Goal: Information Seeking & Learning: Learn about a topic

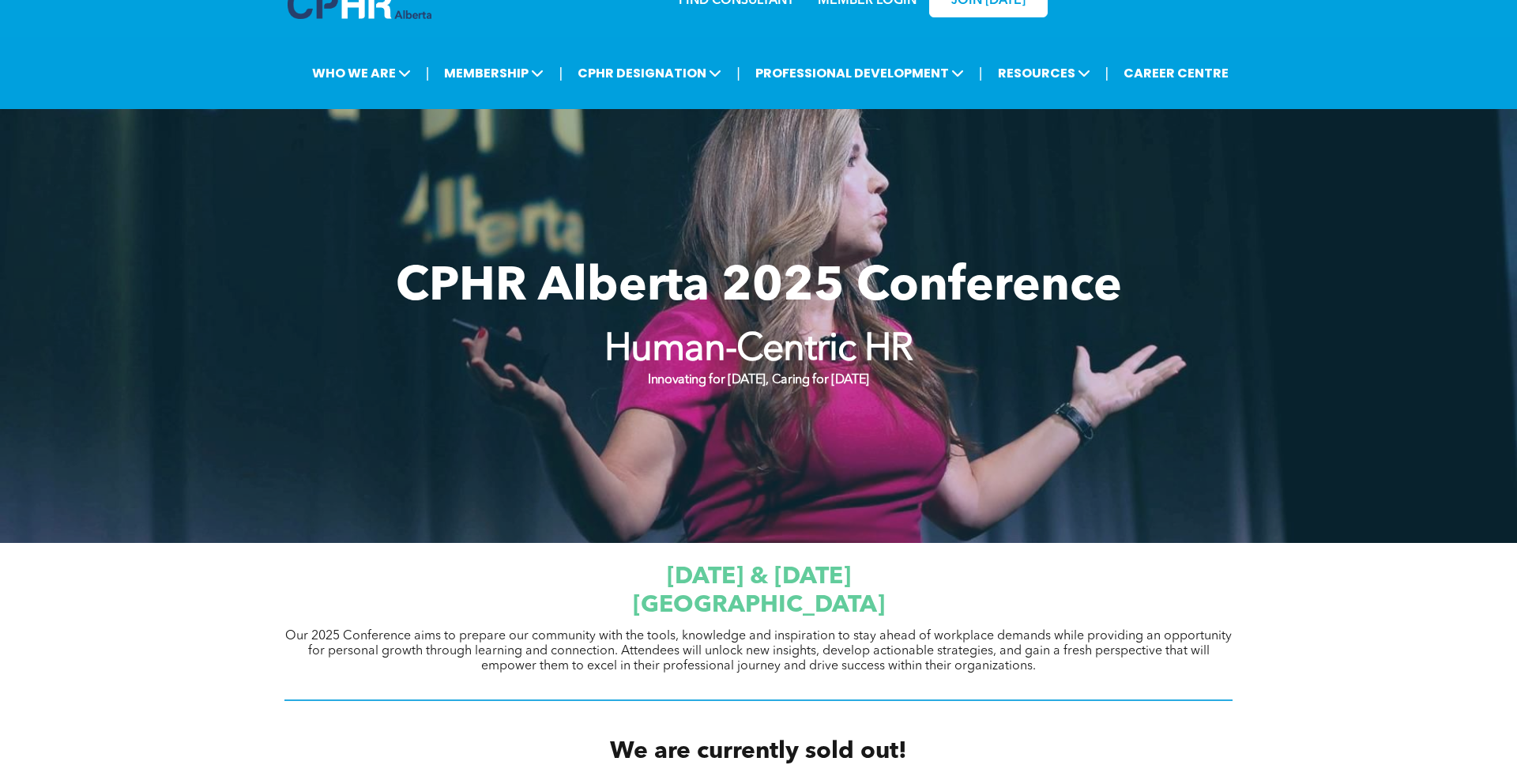
scroll to position [44, 0]
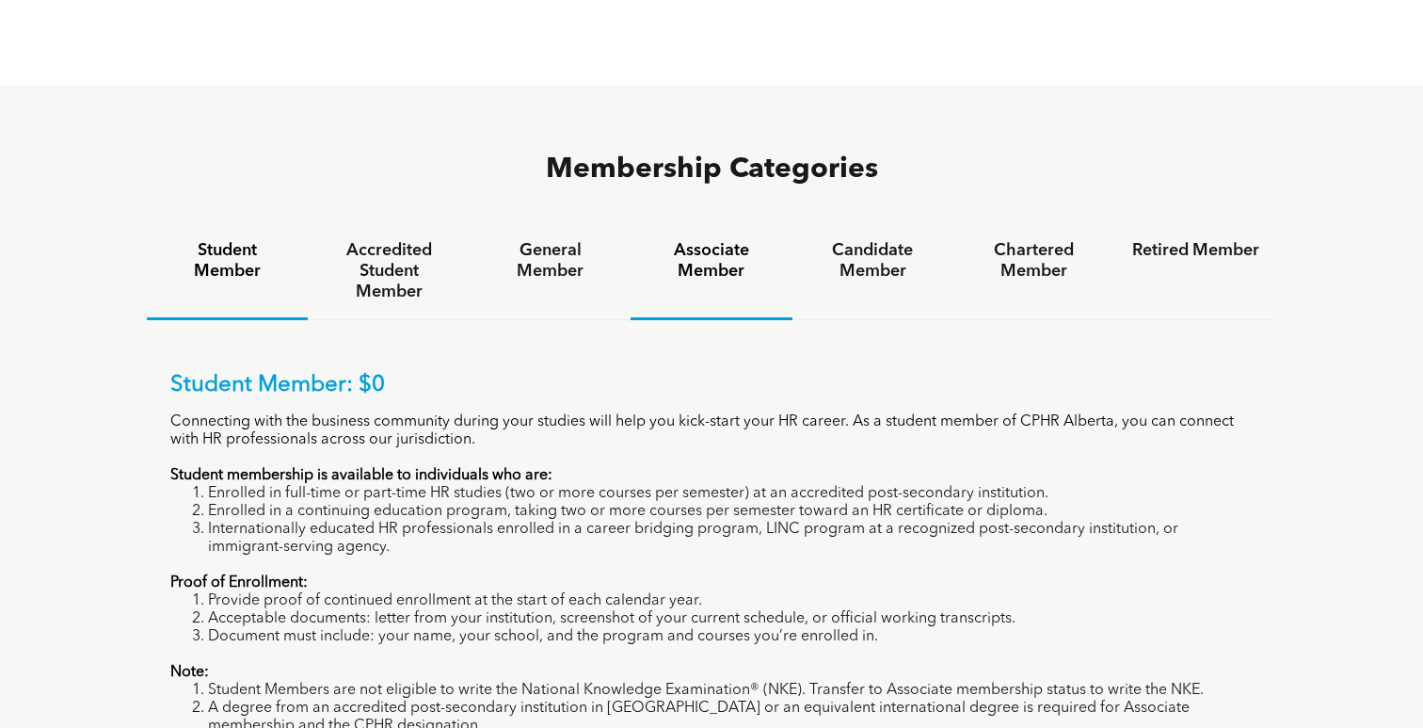
scroll to position [1167, 0]
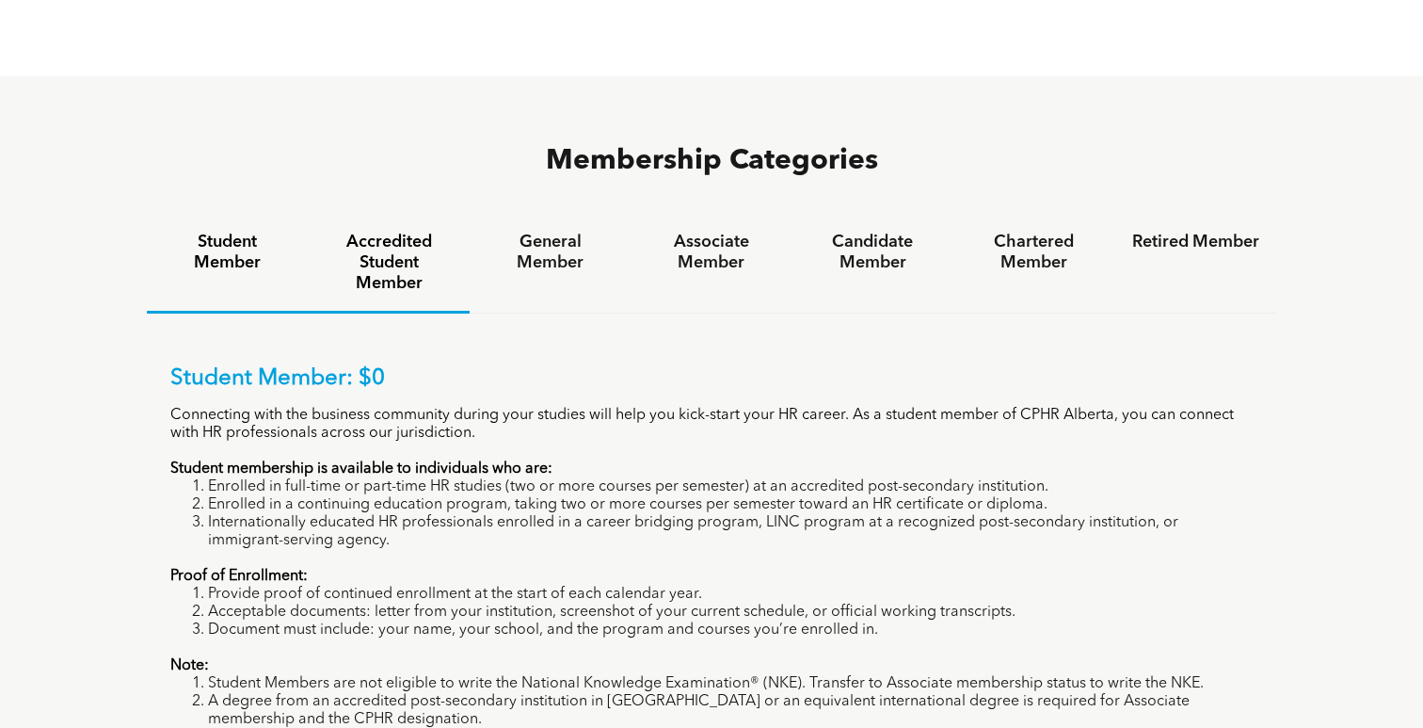
click at [401, 232] on h4 "Accredited Student Member" at bounding box center [388, 263] width 127 height 62
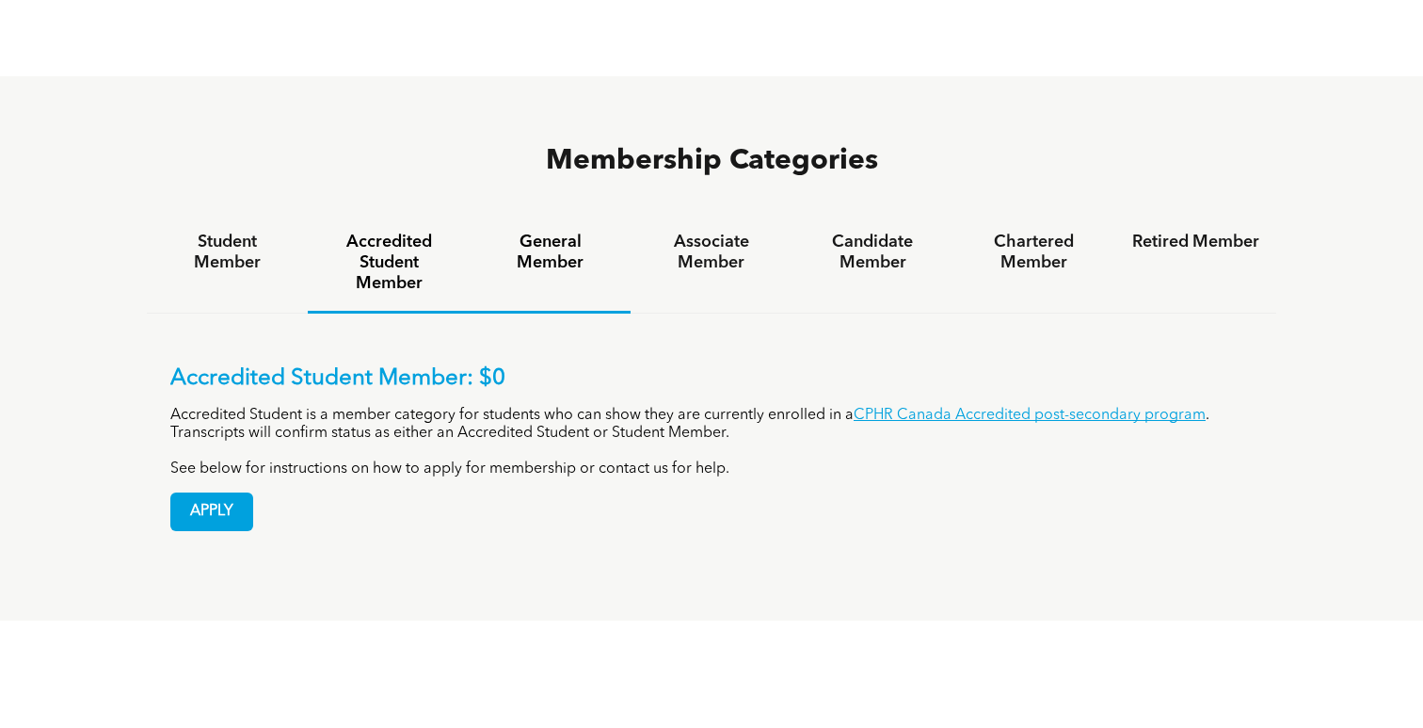
click at [553, 232] on h4 "General Member" at bounding box center [550, 252] width 127 height 41
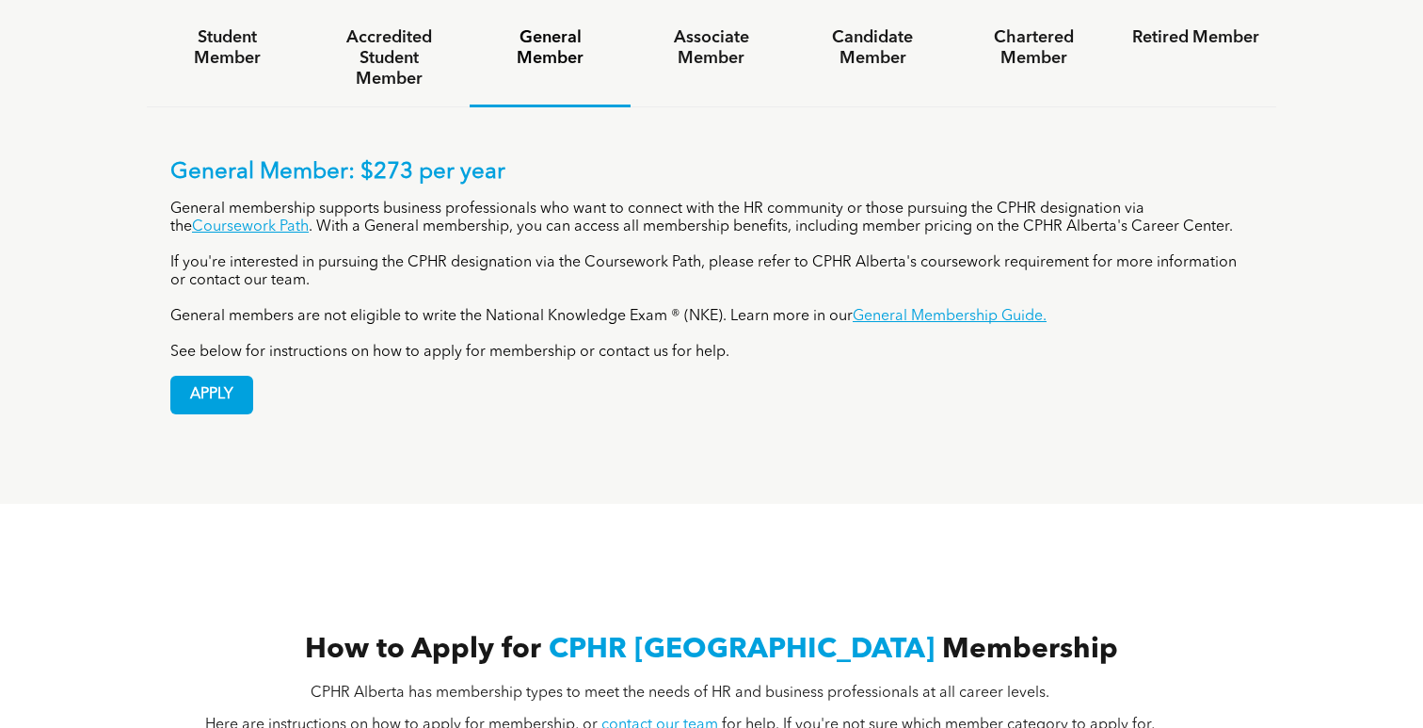
scroll to position [1373, 0]
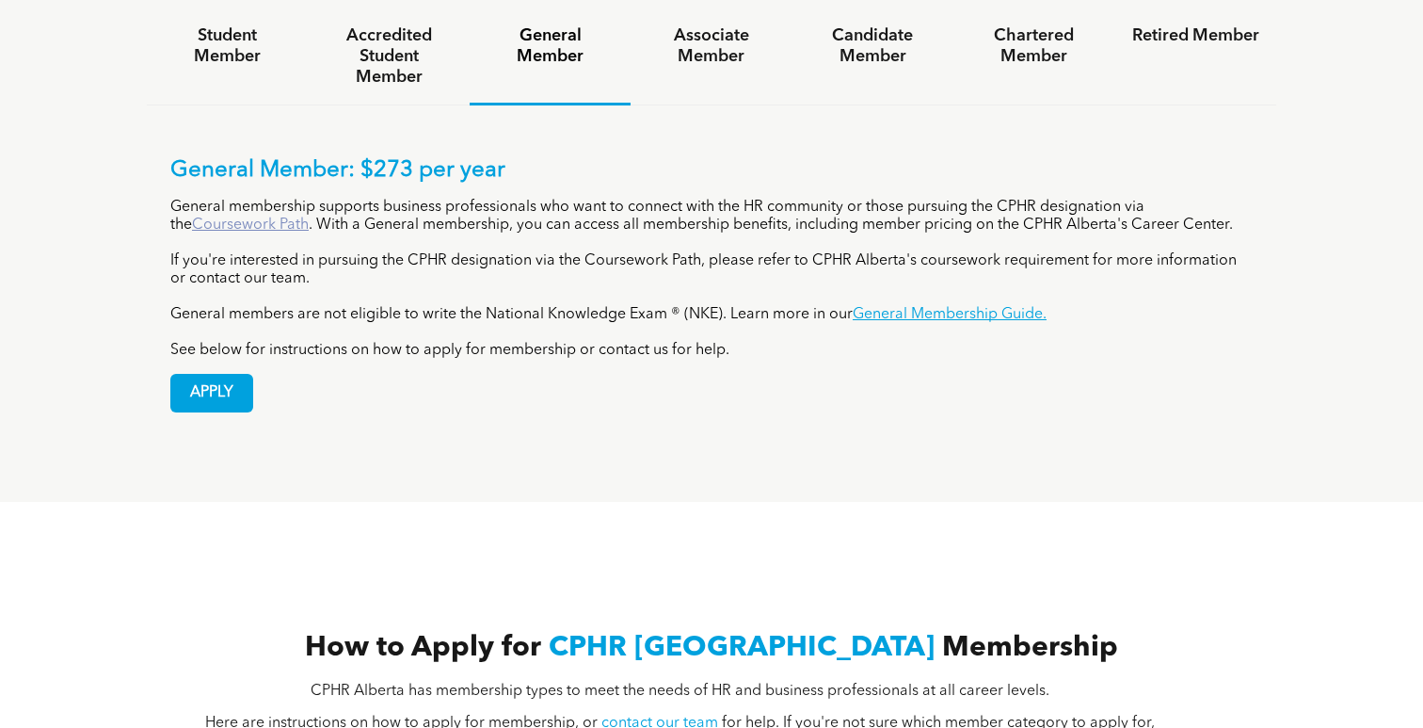
click at [264, 217] on link "Coursework Path" at bounding box center [250, 224] width 117 height 15
